Goal: Task Accomplishment & Management: Manage account settings

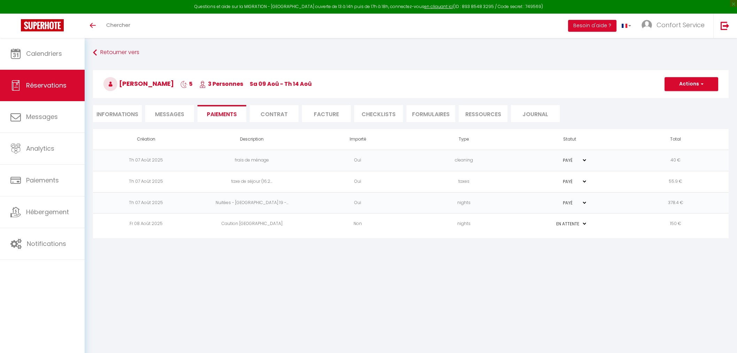
select select "0"
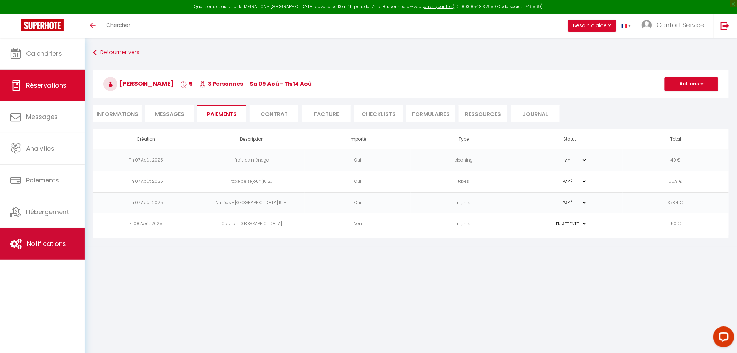
click at [53, 250] on link "Notifications" at bounding box center [42, 243] width 85 height 31
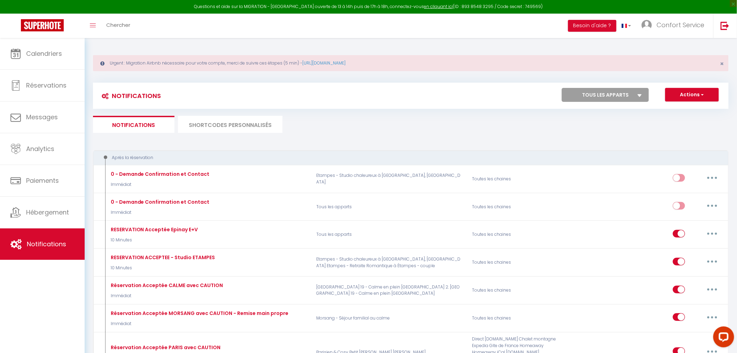
click at [621, 95] on select "Tous les apparts 2. [GEOGRAPHIC_DATA] 19 - Calme en plein [GEOGRAPHIC_DATA] 2. …" at bounding box center [605, 95] width 87 height 14
select select "74920"
click at [563, 88] on select "Tous les apparts 2. [GEOGRAPHIC_DATA] 19 - Calme en plein [GEOGRAPHIC_DATA] 2. …" at bounding box center [605, 95] width 87 height 14
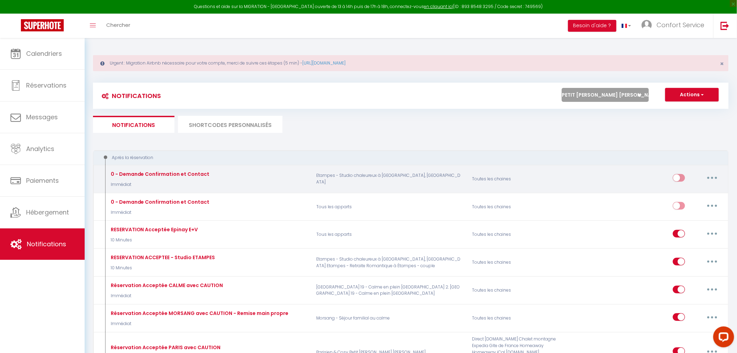
checkbox input "true"
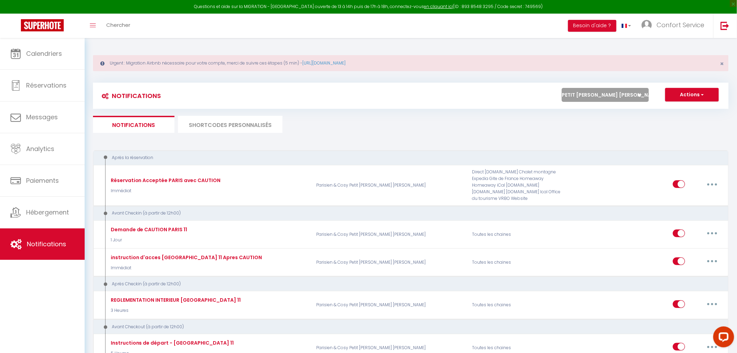
click at [626, 99] on select "Tous les apparts 2. [GEOGRAPHIC_DATA] 19 - Calme en plein [GEOGRAPHIC_DATA] 2. …" at bounding box center [605, 95] width 87 height 14
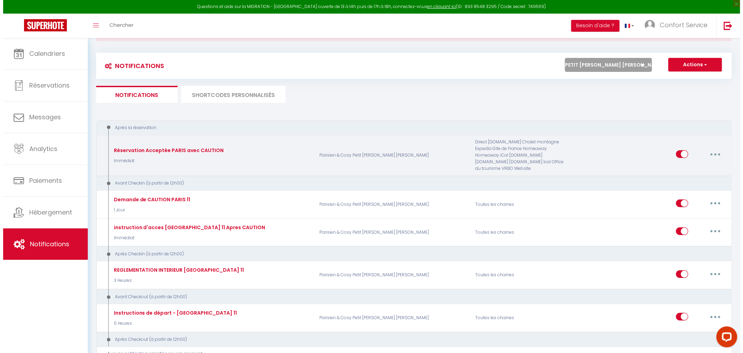
scroll to position [39, 0]
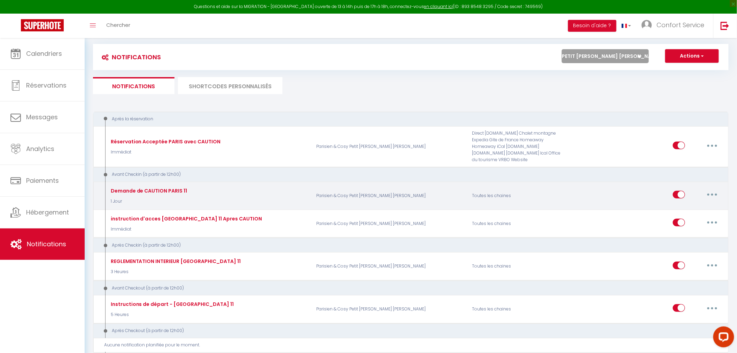
click at [708, 193] on button "button" at bounding box center [713, 194] width 20 height 11
click at [702, 212] on link "Editer" at bounding box center [694, 210] width 52 height 12
type input "Demande de CAUTION PARIS 11"
select select "1 Jour"
select select "if_deposit_not_paid"
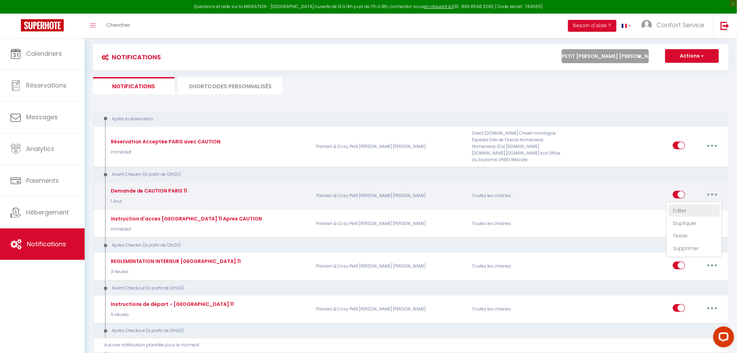
checkbox input "true"
checkbox input "false"
radio input "true"
type input "Dernière étape avant votre arrivée : Sécurisez votre dépôt de garantie"
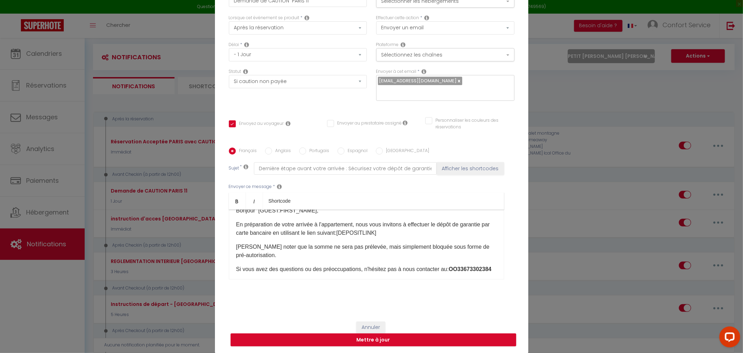
scroll to position [6, 0]
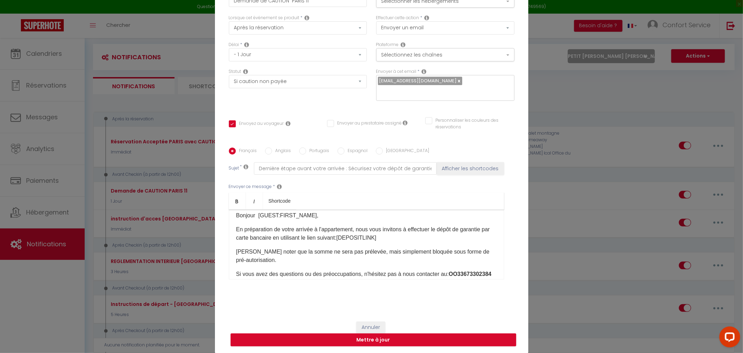
drag, startPoint x: 538, startPoint y: 213, endPoint x: 541, endPoint y: 215, distance: 3.6
click at [538, 213] on div "Modifier la notification × Titre * Demande de CAUTION PARIS 11 Pour cet héberge…" at bounding box center [371, 176] width 743 height 353
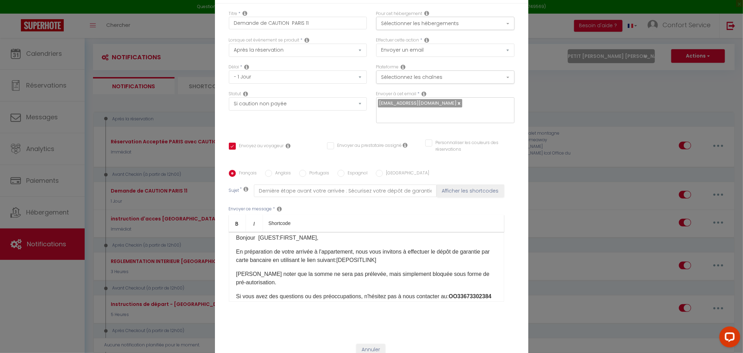
scroll to position [0, 0]
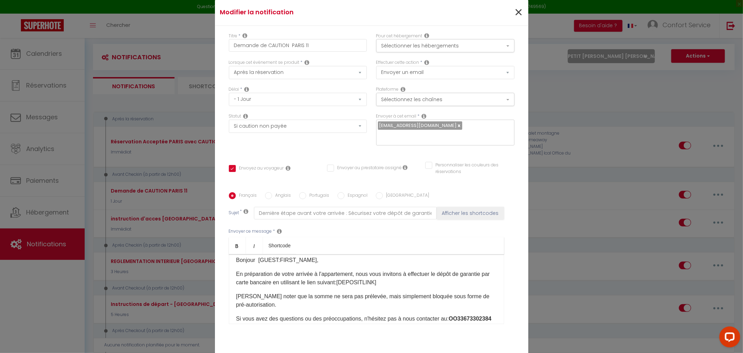
click at [520, 12] on div "×" at bounding box center [476, 12] width 104 height 15
click at [517, 10] on span "×" at bounding box center [518, 12] width 9 height 21
type input "Demande de CAUTION PARIS 11"
checkbox input "true"
checkbox input "false"
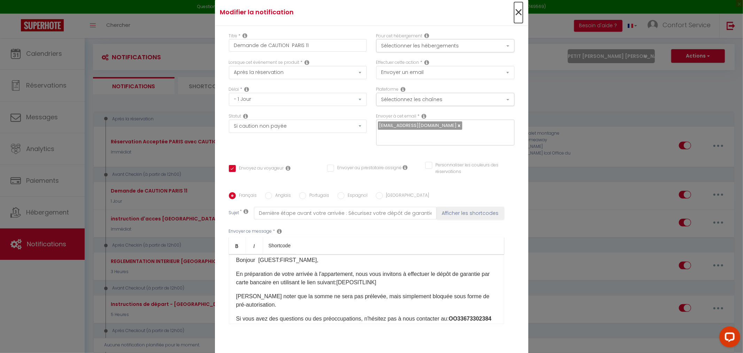
checkbox input "false"
radio input "true"
type input "Dernière étape avant votre arrivée : Sécurisez votre dépôt de garantie"
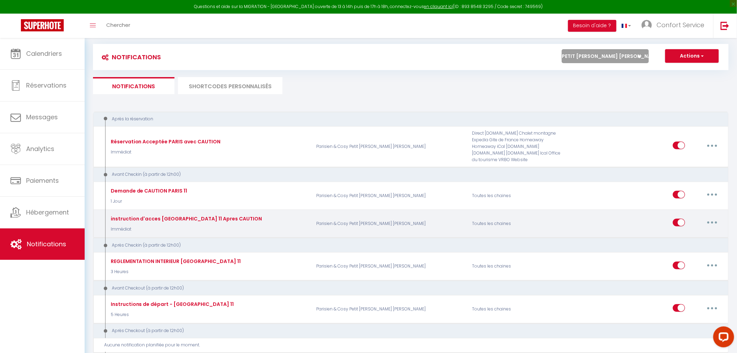
click at [712, 223] on button "button" at bounding box center [713, 222] width 20 height 11
click at [702, 239] on link "Editer" at bounding box center [694, 238] width 52 height 12
type input "instruction d'acces [GEOGRAPHIC_DATA] 11 Apres CAUTION"
select select "Immédiat"
select select "if_deposit_is_paid"
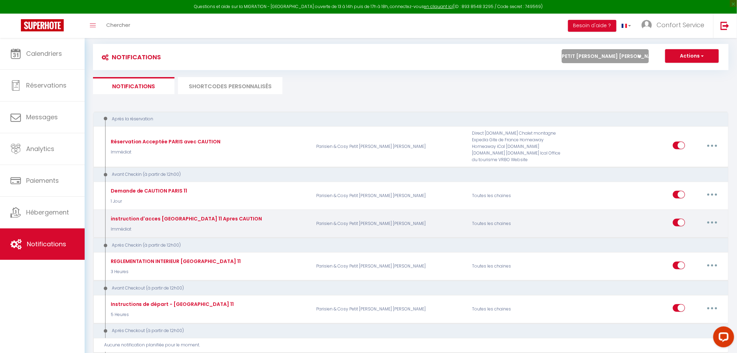
checkbox input "true"
checkbox input "false"
type input "Vos instructions d'accès [GEOGRAPHIC_DATA] 11"
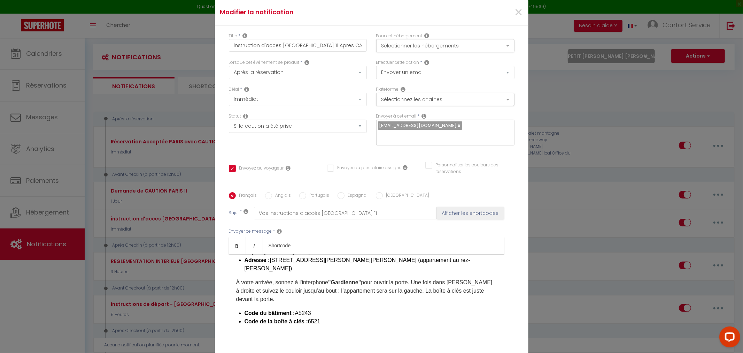
scroll to position [77, 0]
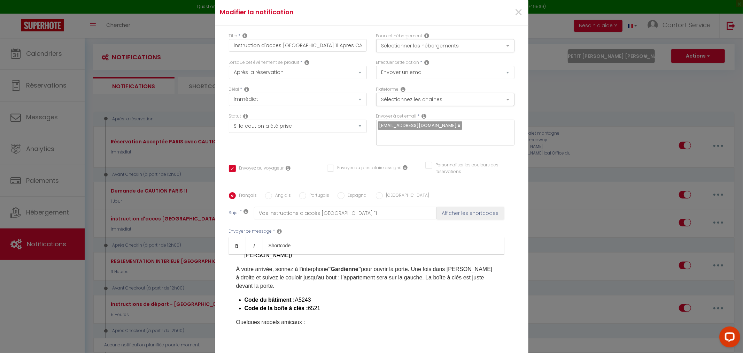
click at [275, 197] on label "Anglais" at bounding box center [281, 196] width 19 height 8
click at [272, 197] on input "Anglais" at bounding box center [268, 195] width 7 height 7
radio input "true"
checkbox input "true"
checkbox input "false"
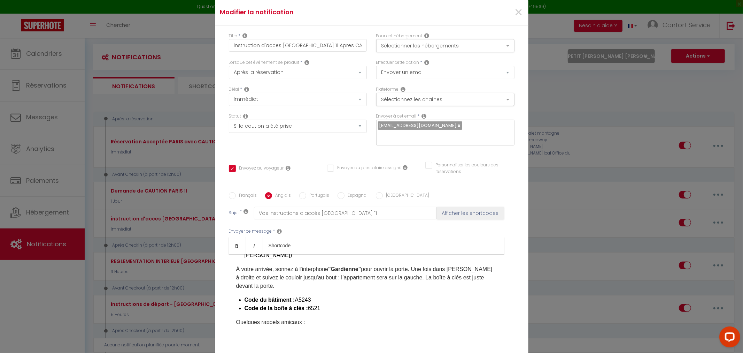
checkbox input "false"
type input "Your access instructions"
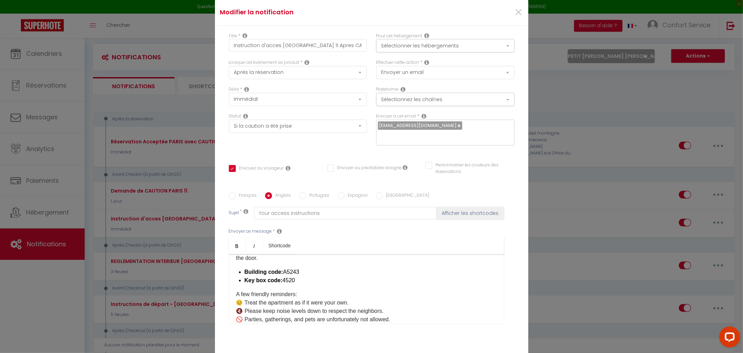
scroll to position [116, 0]
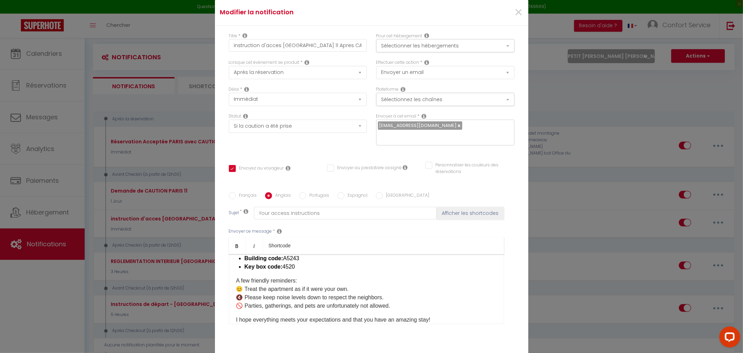
drag, startPoint x: 295, startPoint y: 268, endPoint x: 280, endPoint y: 265, distance: 14.8
click at [280, 265] on li "Key box code: 4520" at bounding box center [371, 266] width 252 height 8
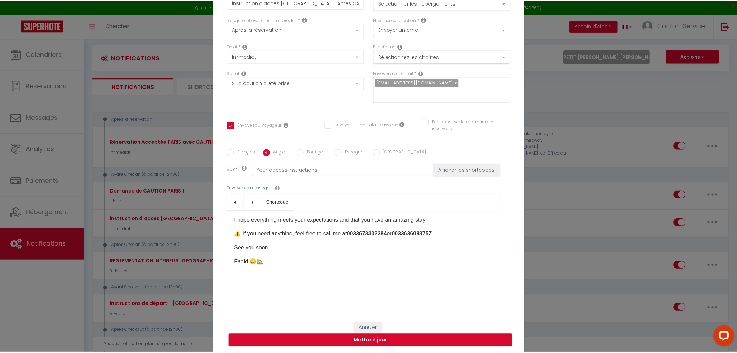
scroll to position [45, 0]
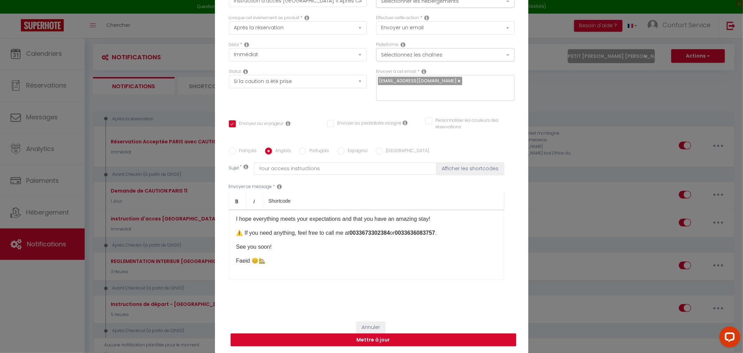
click at [323, 335] on button "Mettre à jour" at bounding box center [374, 339] width 286 height 13
checkbox input "true"
checkbox input "false"
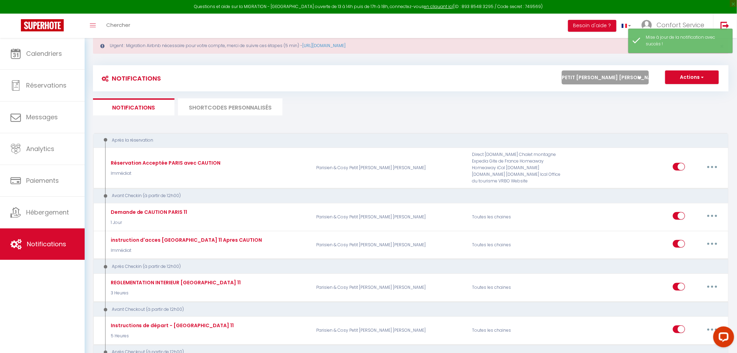
scroll to position [0, 0]
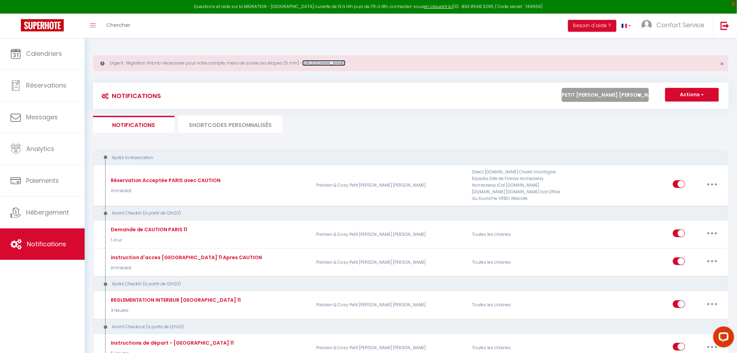
click at [337, 60] on link "[URL][DOMAIN_NAME]" at bounding box center [323, 63] width 43 height 6
click at [604, 90] on select "Tous les apparts 2. [GEOGRAPHIC_DATA] 19 - Calme en plein [GEOGRAPHIC_DATA] 2. …" at bounding box center [605, 95] width 87 height 14
click at [676, 26] on span "Confort Service" at bounding box center [681, 25] width 48 height 9
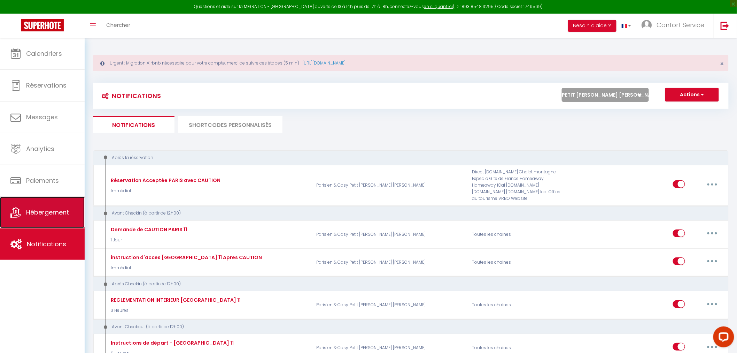
click at [51, 204] on link "Hébergement" at bounding box center [42, 211] width 85 height 31
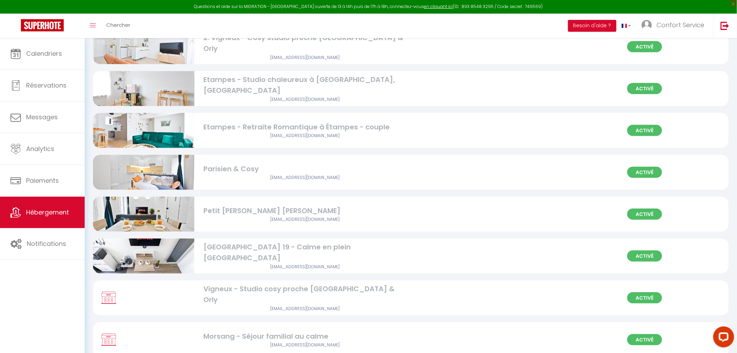
scroll to position [151, 0]
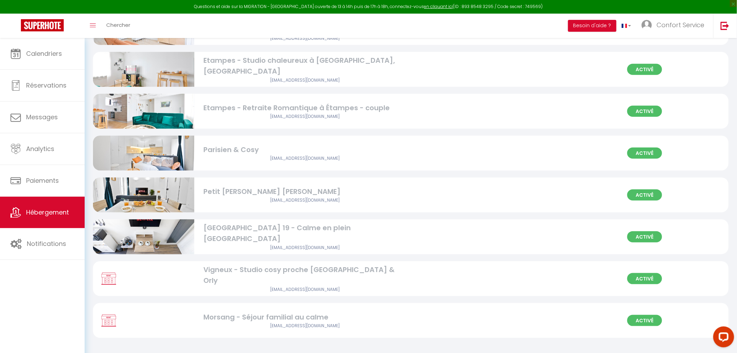
click at [231, 229] on div "[GEOGRAPHIC_DATA] 19 - Calme en plein [GEOGRAPHIC_DATA]" at bounding box center [304, 233] width 203 height 22
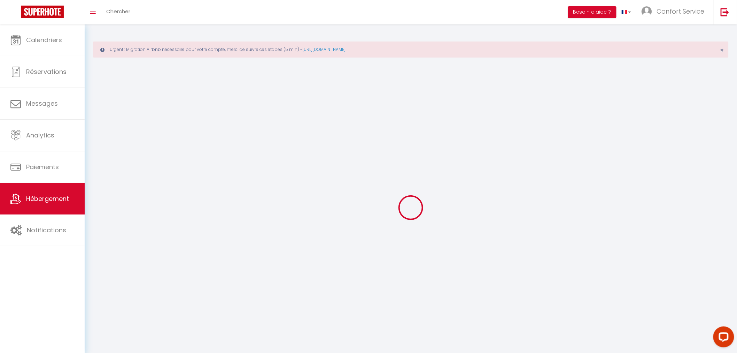
select select
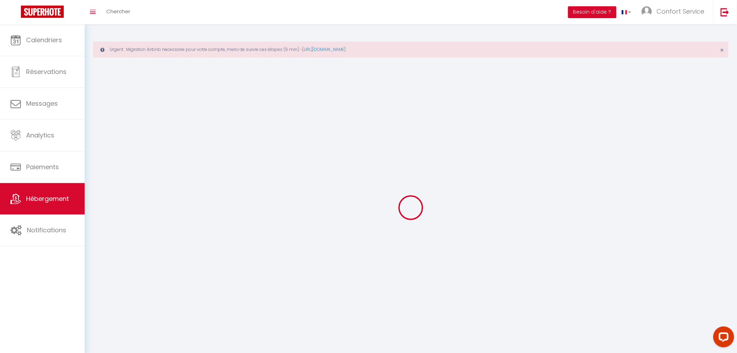
select select "1"
select select
checkbox input "false"
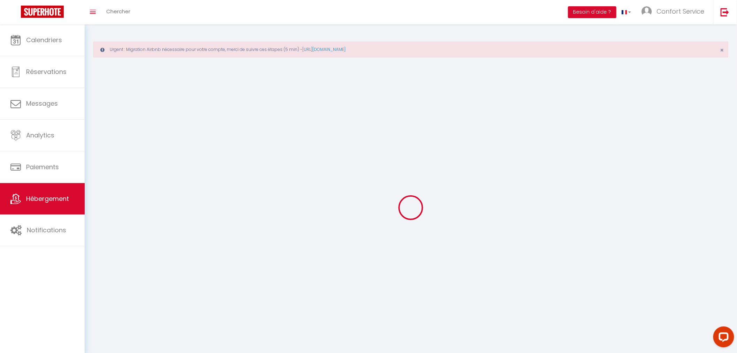
checkbox input "false"
select select "28"
select select
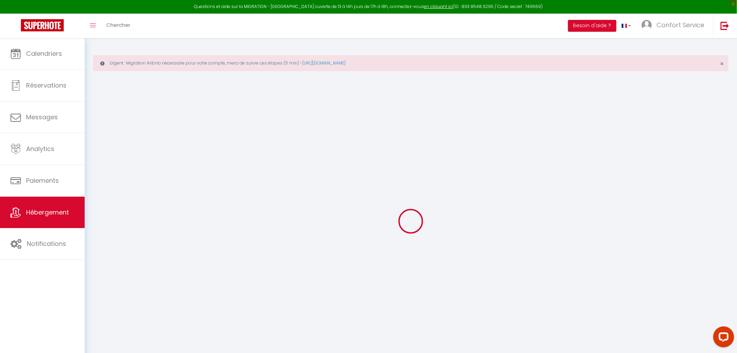
select select
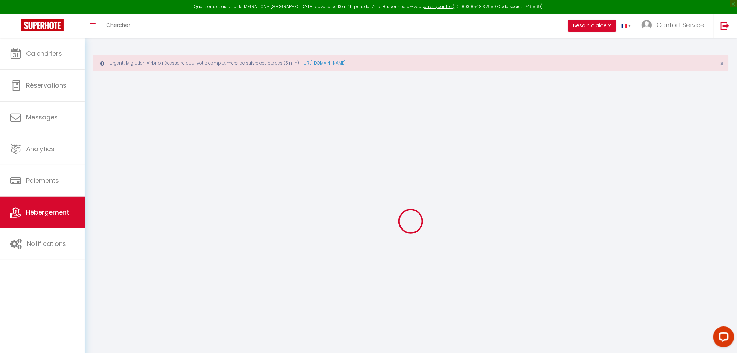
select select
checkbox input "false"
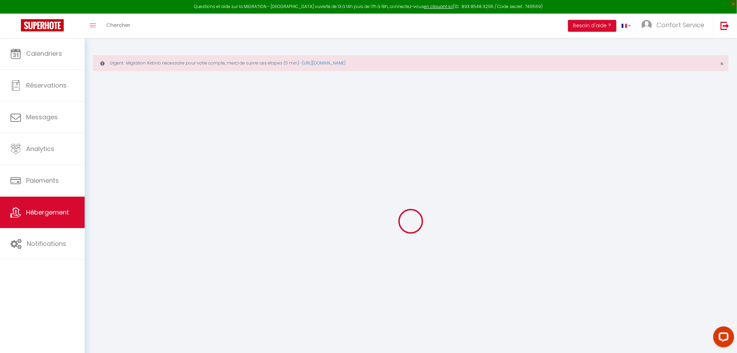
select select
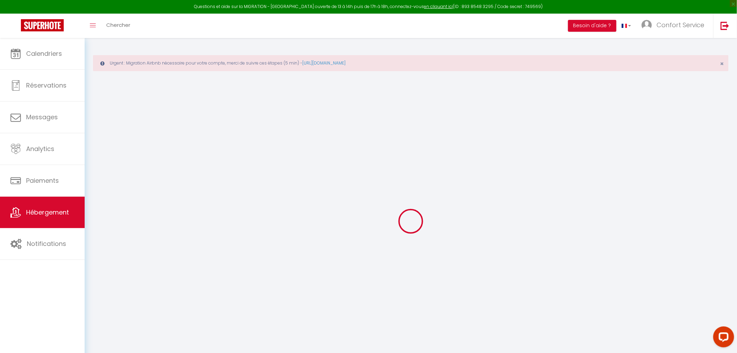
select select
checkbox input "false"
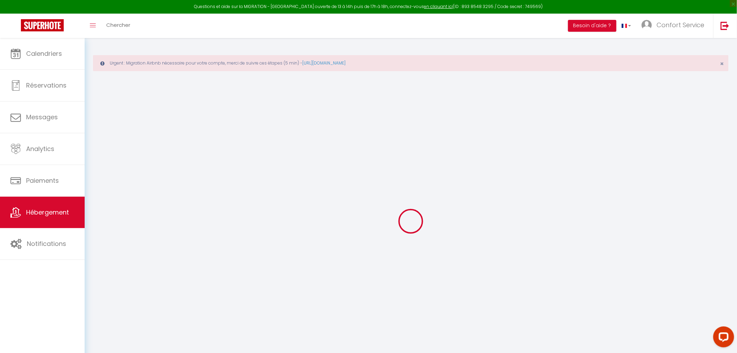
checkbox input "false"
select select
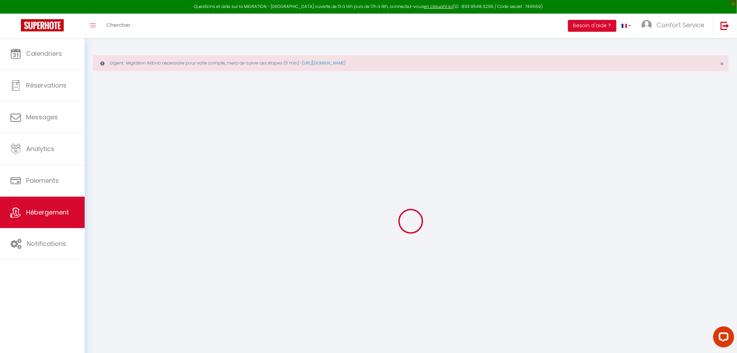
select select
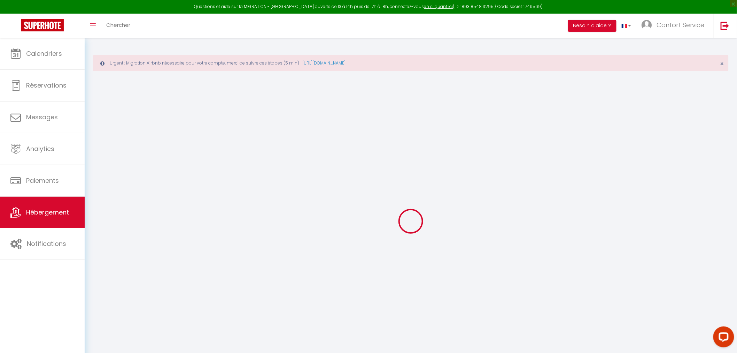
checkbox input "false"
select select
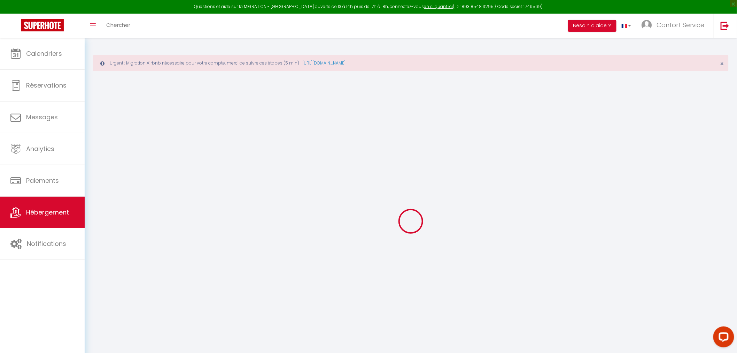
select select
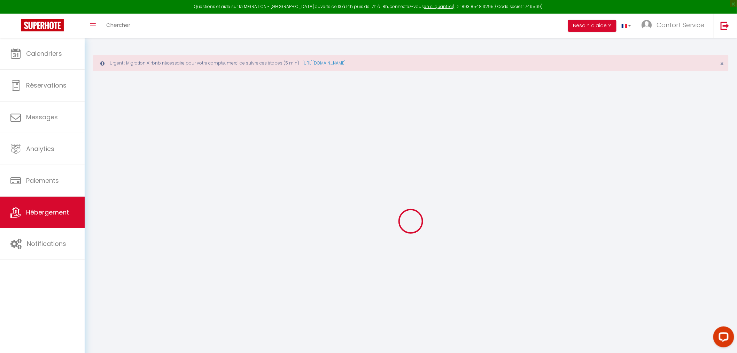
select select
checkbox input "false"
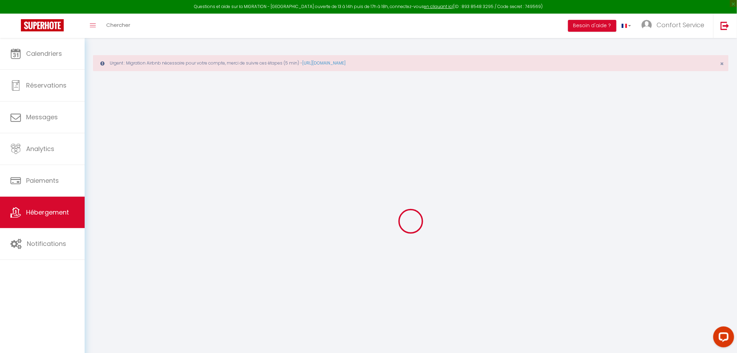
checkbox input "false"
select select
type input "[GEOGRAPHIC_DATA] 19 - Calme en plein [GEOGRAPHIC_DATA]"
type input "[PERSON_NAME]"
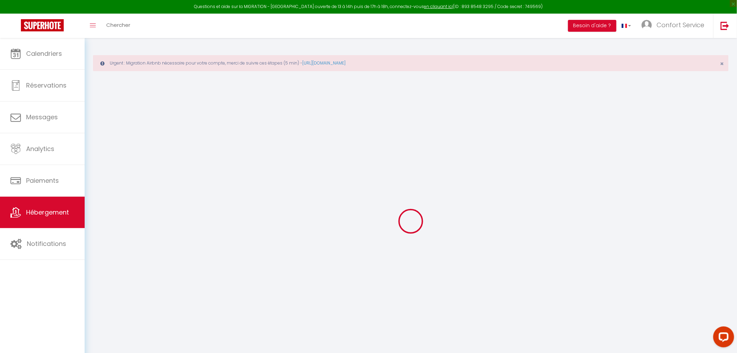
type input "[PERSON_NAME]"
type input "[STREET_ADDRESS][PERSON_NAME]"
type input "75019"
type input "[GEOGRAPHIC_DATA]"
select select "0"
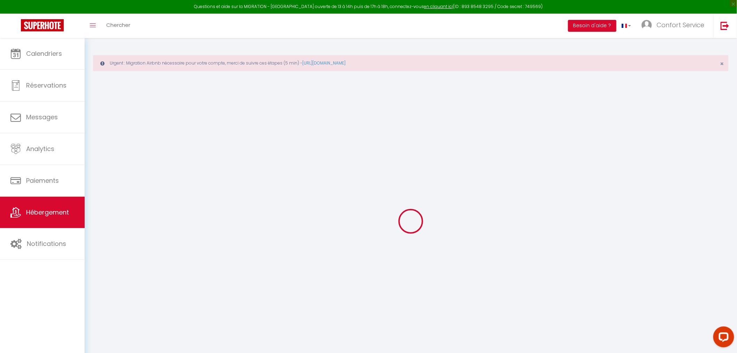
type input "90"
type input "20"
select select
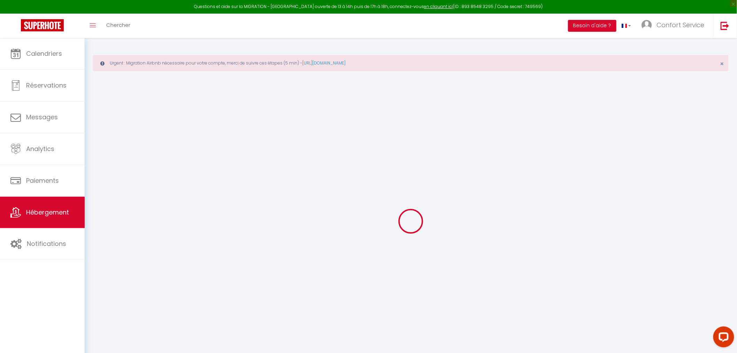
select select
type input "[STREET_ADDRESS][PERSON_NAME]"
type input "75019"
type input "[GEOGRAPHIC_DATA]"
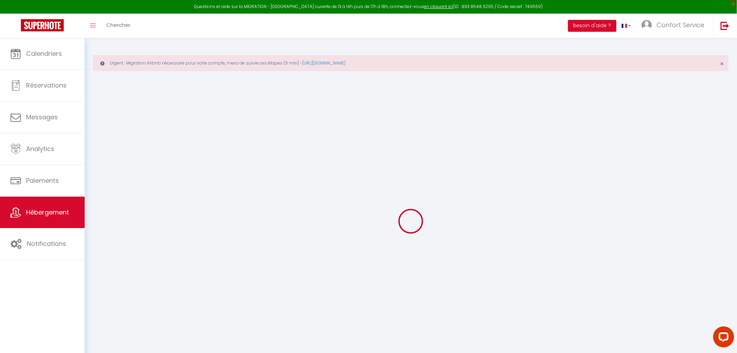
type input "[EMAIL_ADDRESS][DOMAIN_NAME]"
select select "15633"
checkbox input "false"
checkbox input "true"
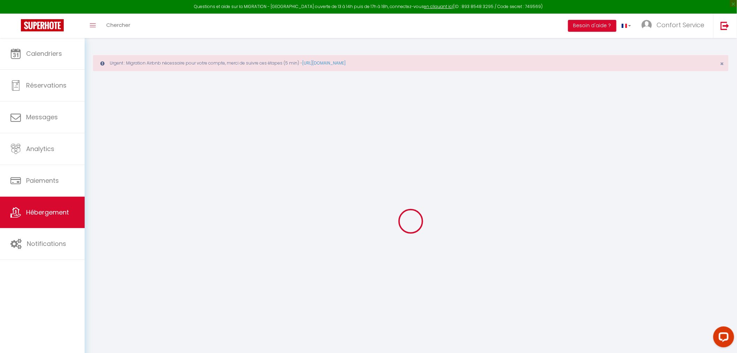
checkbox input "true"
type input "0"
select select
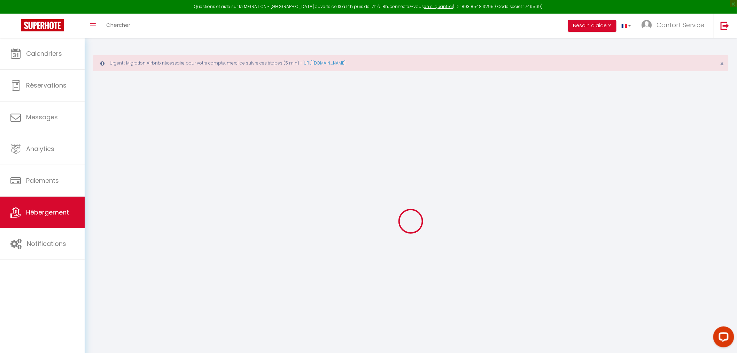
select select
checkbox input "false"
checkbox input "true"
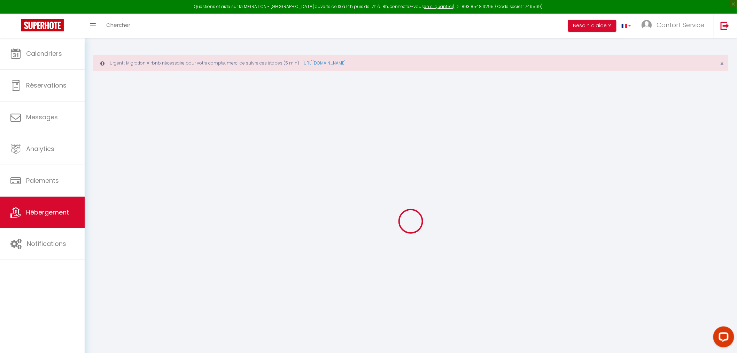
checkbox input "true"
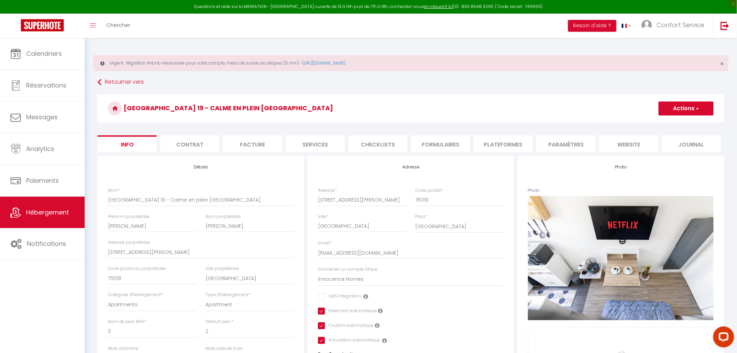
checkbox input "false"
checkbox input "true"
click at [349, 250] on input "[EMAIL_ADDRESS][DOMAIN_NAME]" at bounding box center [411, 252] width 186 height 13
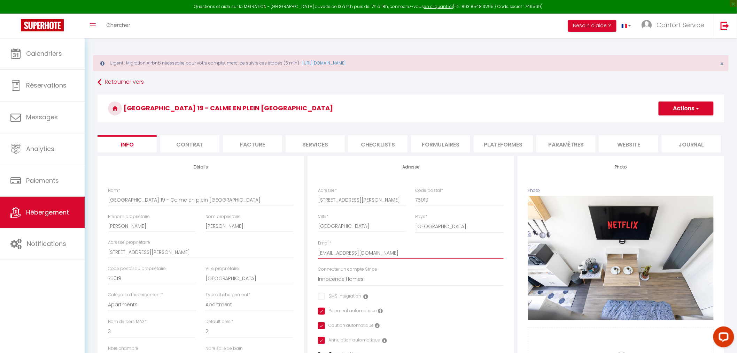
click at [349, 250] on input "[EMAIL_ADDRESS][DOMAIN_NAME]" at bounding box center [411, 252] width 186 height 13
checkbox input "false"
checkbox input "true"
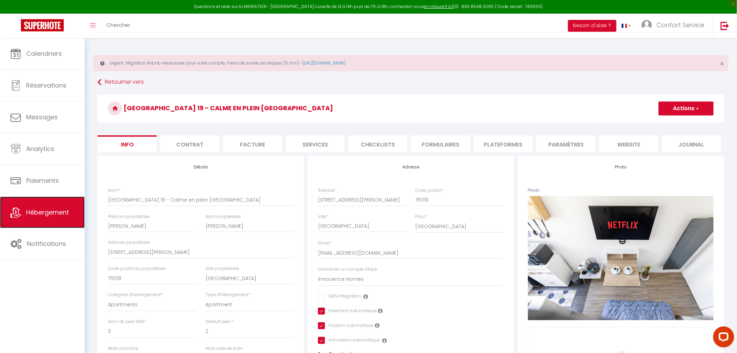
click at [39, 206] on link "Hébergement" at bounding box center [42, 211] width 85 height 31
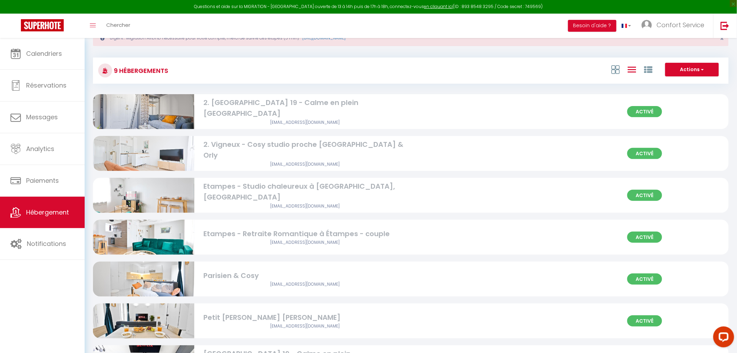
scroll to position [39, 0]
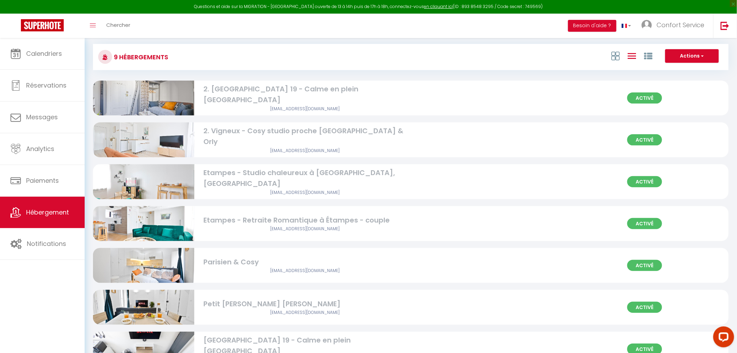
click at [227, 264] on div "Parisien & Cosy" at bounding box center [304, 261] width 203 height 11
click at [228, 264] on div "Parisien & Cosy" at bounding box center [304, 261] width 203 height 11
select select "3"
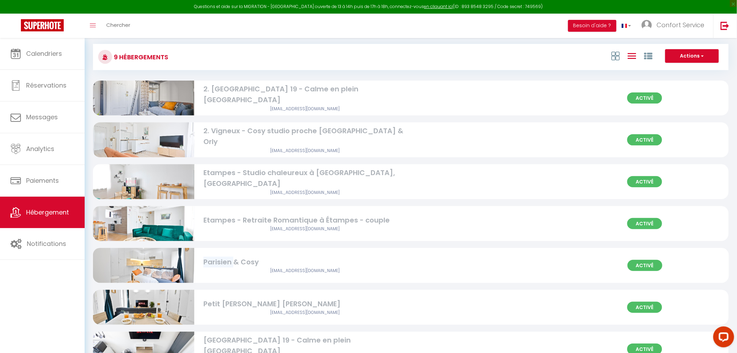
select select "2"
select select "1"
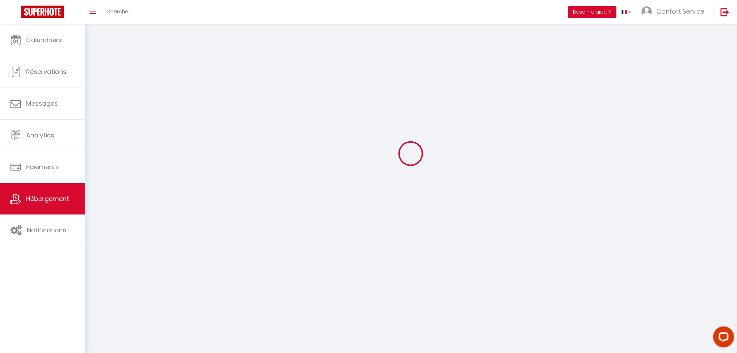
select select
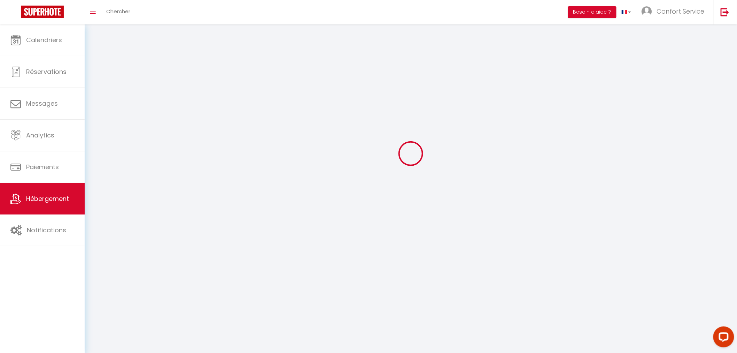
checkbox input "false"
select select
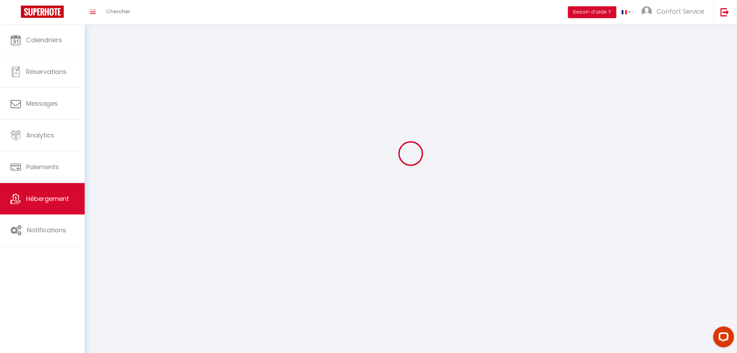
select select
select select "1"
select select
select select "28"
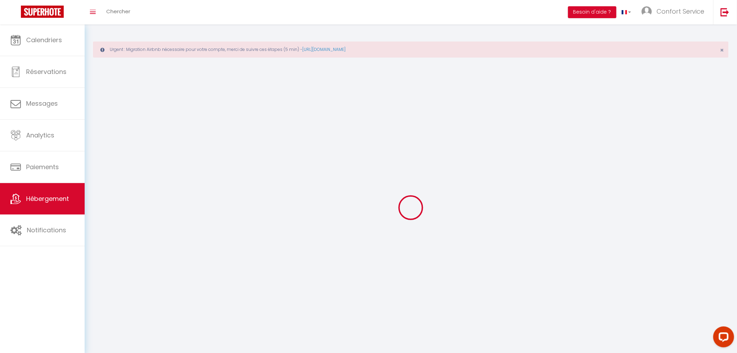
select select
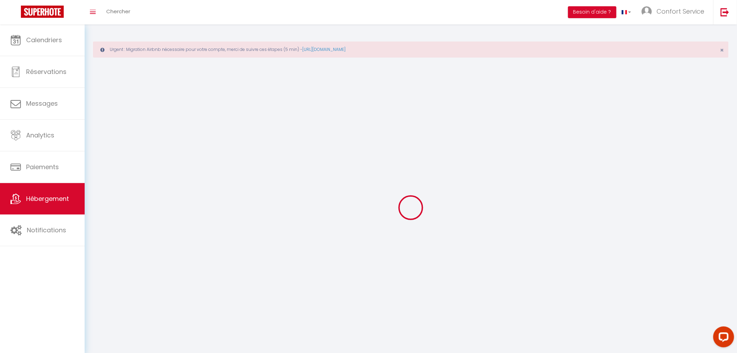
select select
checkbox input "false"
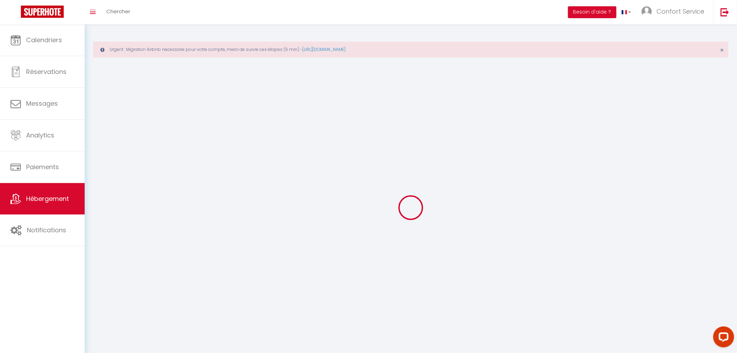
select select
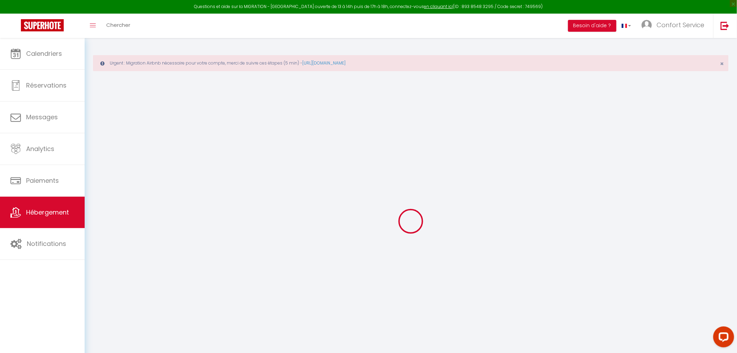
select select
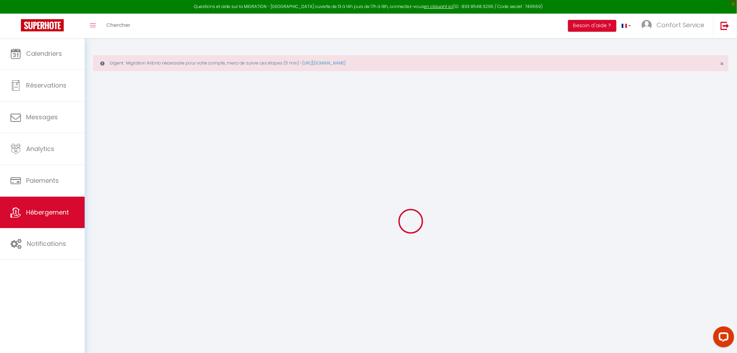
select select
checkbox input "false"
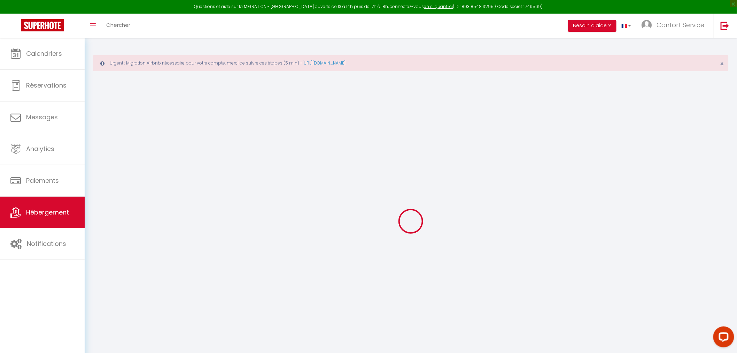
select select
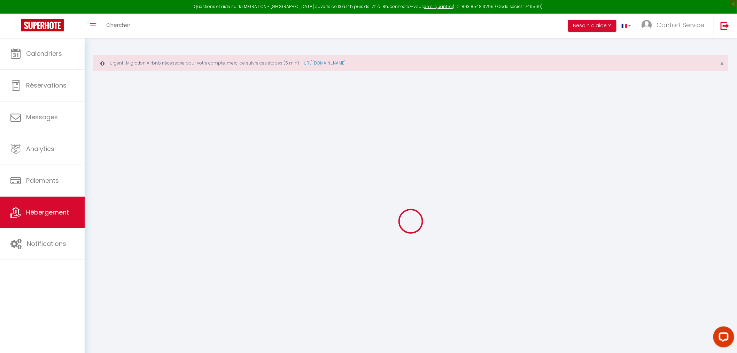
select select
checkbox input "false"
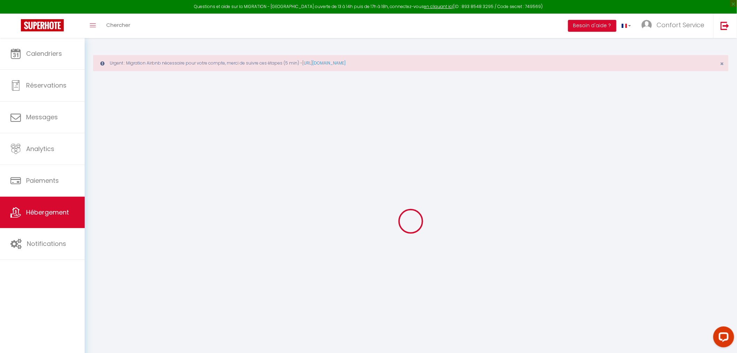
checkbox input "false"
select select
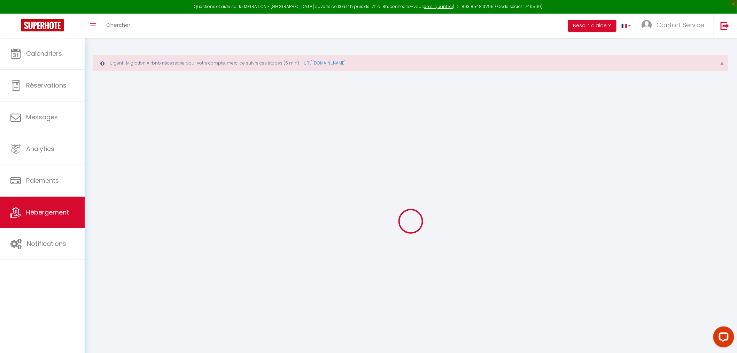
select select
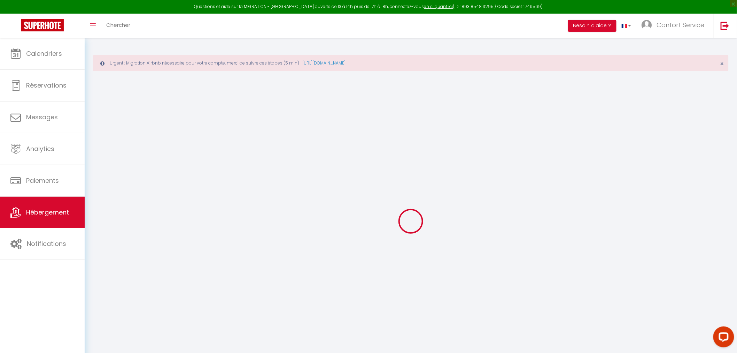
checkbox input "false"
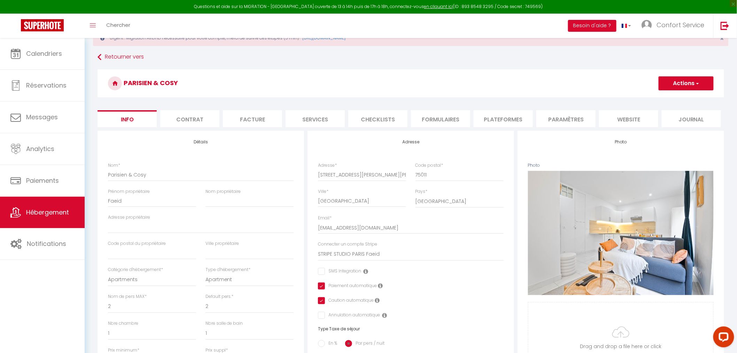
scroll to position [39, 0]
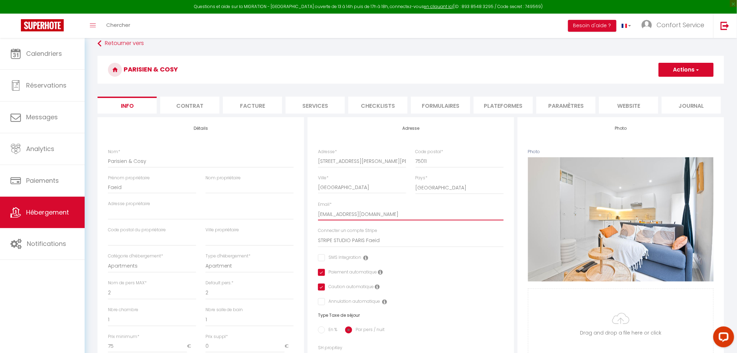
click at [359, 214] on input "[EMAIL_ADDRESS][DOMAIN_NAME]" at bounding box center [411, 214] width 186 height 13
